Goal: Ask a question

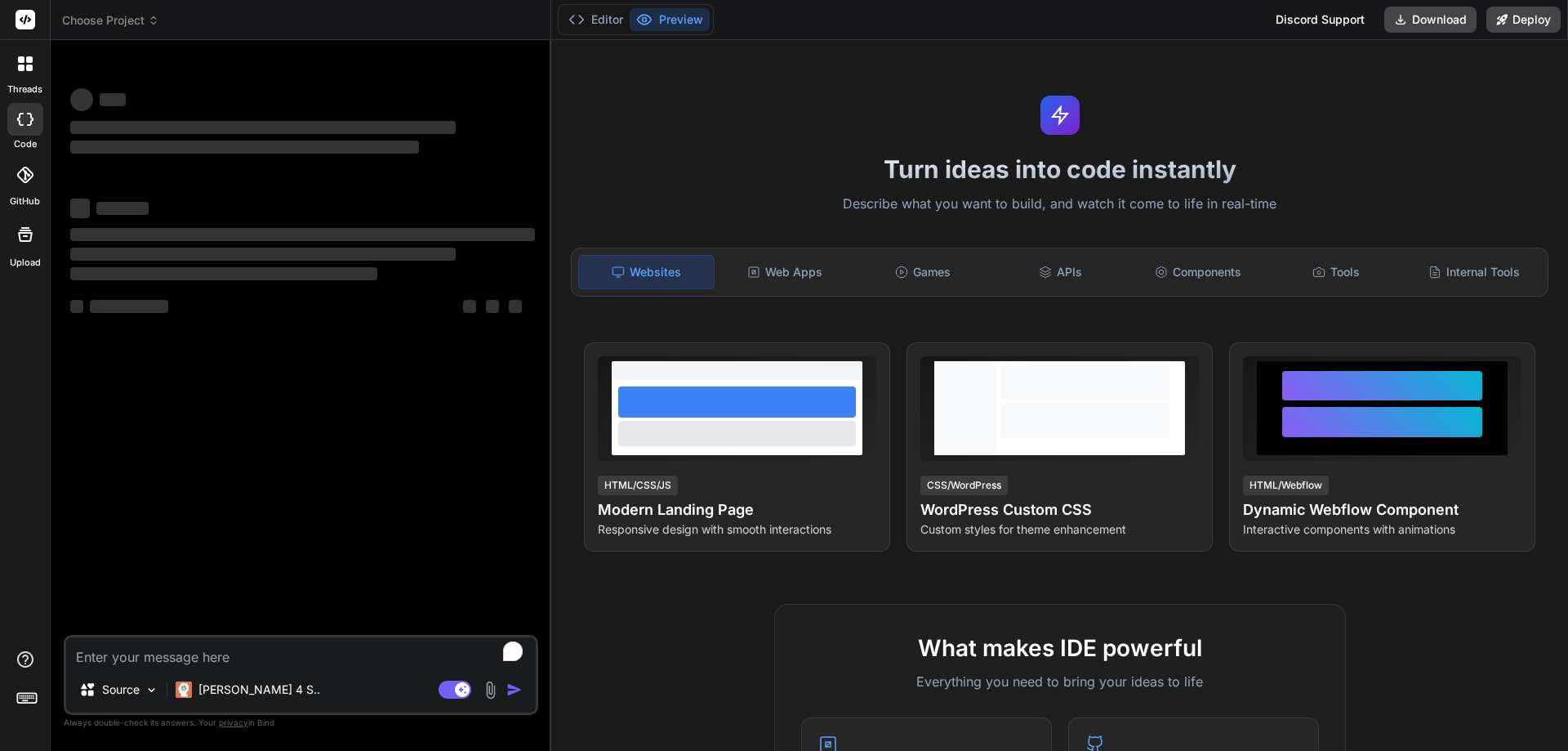
click at [353, 652] on textarea "To enrich screen reader interactions, please activate Accessibility in Grammarl…" at bounding box center [301, 651] width 470 height 29
click at [216, 655] on textarea "To enrich screen reader interactions, please activate Accessibility in Grammarl…" at bounding box center [301, 651] width 470 height 29
click at [133, 647] on textarea "To enrich screen reader interactions, please activate Accessibility in Grammarl…" at bounding box center [301, 651] width 470 height 29
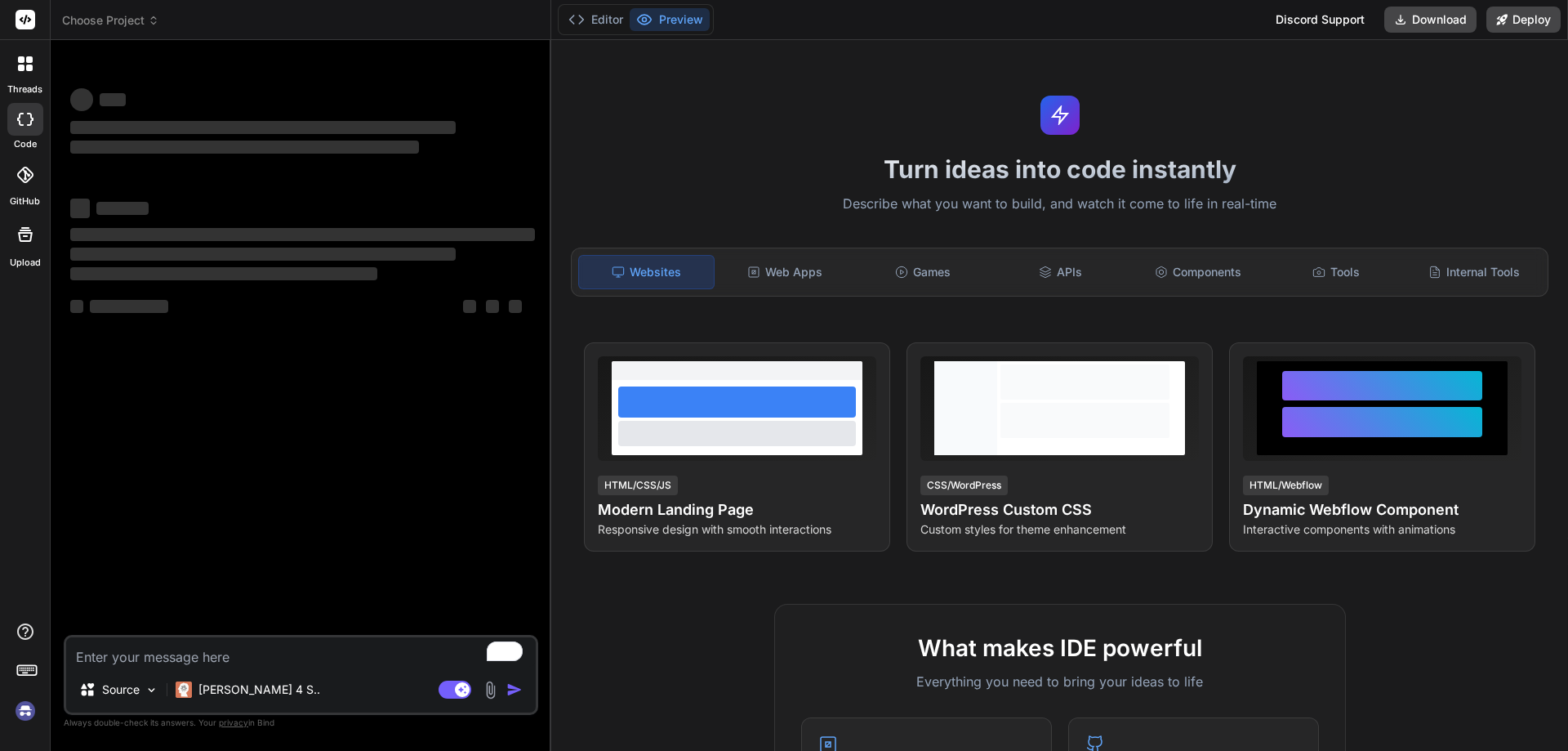
click at [133, 647] on textarea "To enrich screen reader interactions, please activate Accessibility in Grammarl…" at bounding box center [301, 651] width 470 height 29
click at [133, 646] on textarea "To enrich screen reader interactions, please activate Accessibility in Grammarl…" at bounding box center [301, 651] width 470 height 29
type textarea "x"
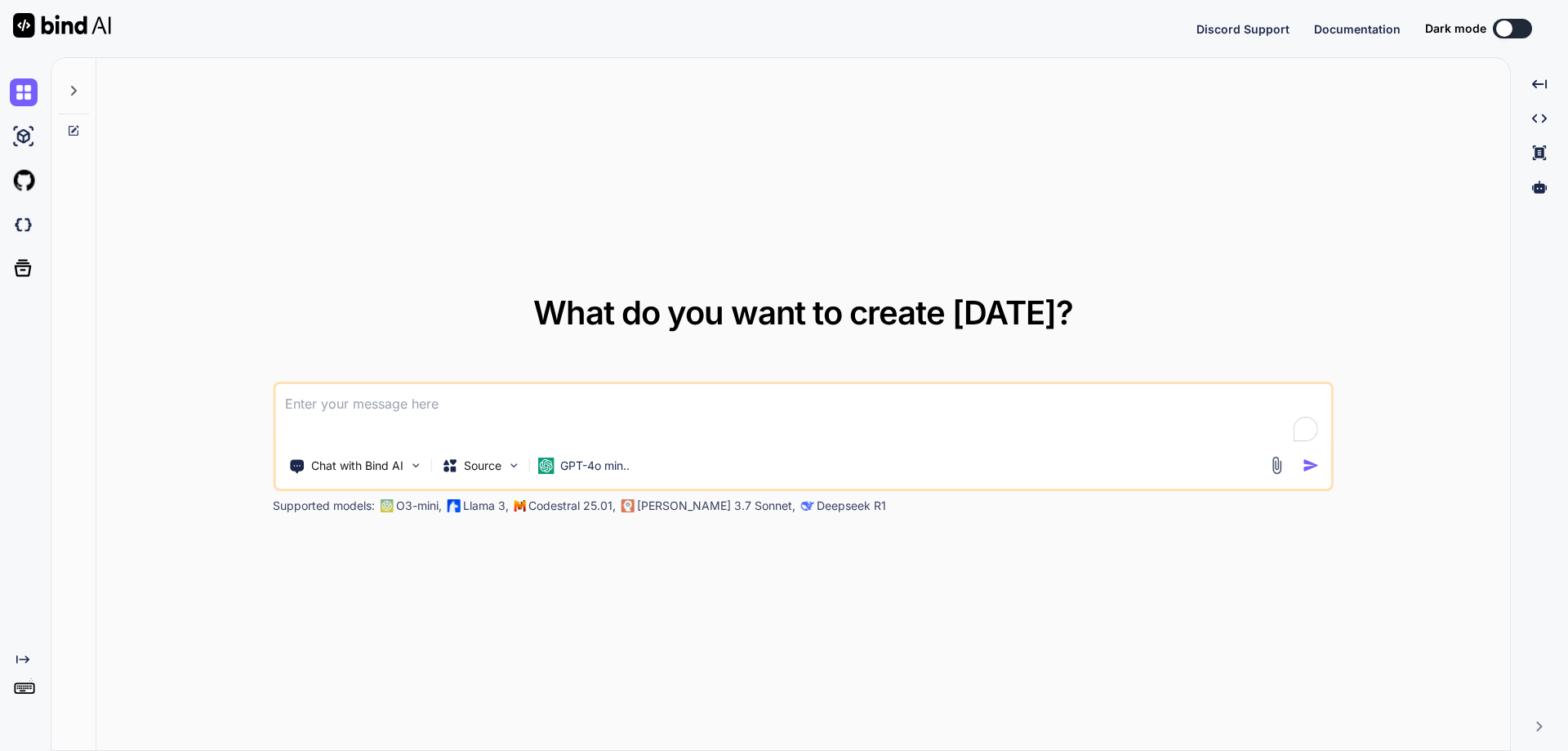
type textarea "x"
click at [442, 416] on textarea "To enrich screen reader interactions, please activate Accessibility in Grammarl…" at bounding box center [803, 414] width 1056 height 61
